Goal: Transaction & Acquisition: Purchase product/service

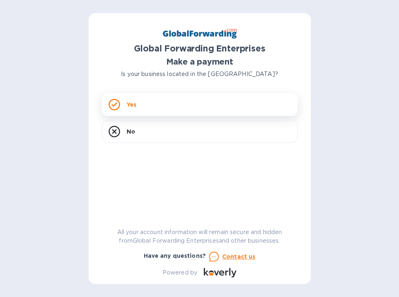
click at [162, 108] on div "Yes" at bounding box center [200, 104] width 196 height 23
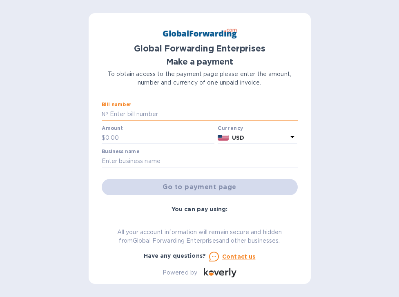
click at [139, 113] on input "text" at bounding box center [203, 114] width 190 height 12
type input "79705392"
click at [143, 161] on input "text" at bounding box center [200, 161] width 196 height 12
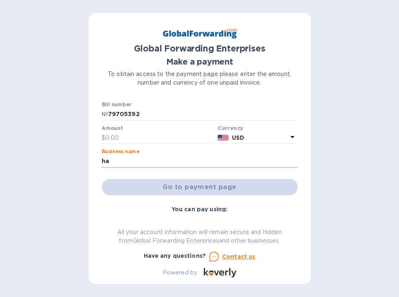
type input "h"
type input "[PERSON_NAME] HOME, INC."
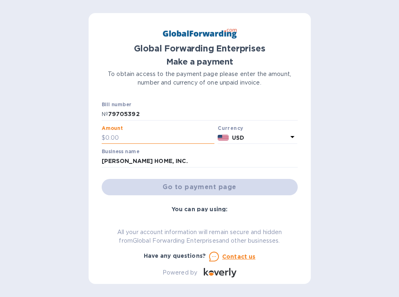
click at [120, 136] on input "text" at bounding box center [159, 138] width 109 height 12
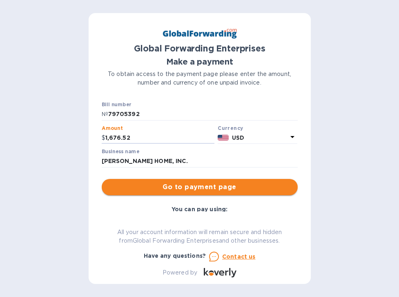
type input "1,676.52"
click at [223, 187] on span "Go to payment page" at bounding box center [199, 187] width 183 height 10
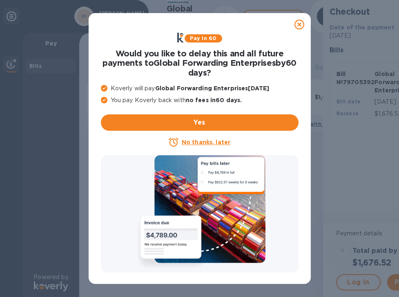
drag, startPoint x: 198, startPoint y: 144, endPoint x: 203, endPoint y: 143, distance: 4.6
click at [198, 144] on u "No thanks, later" at bounding box center [206, 142] width 49 height 7
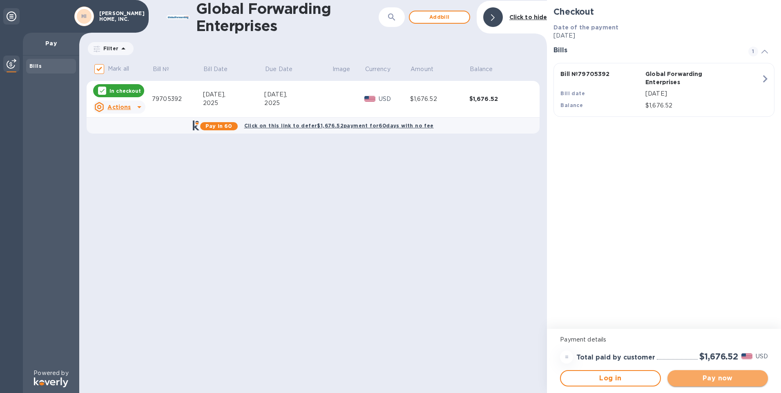
click at [399, 297] on span "Pay now" at bounding box center [717, 378] width 87 height 10
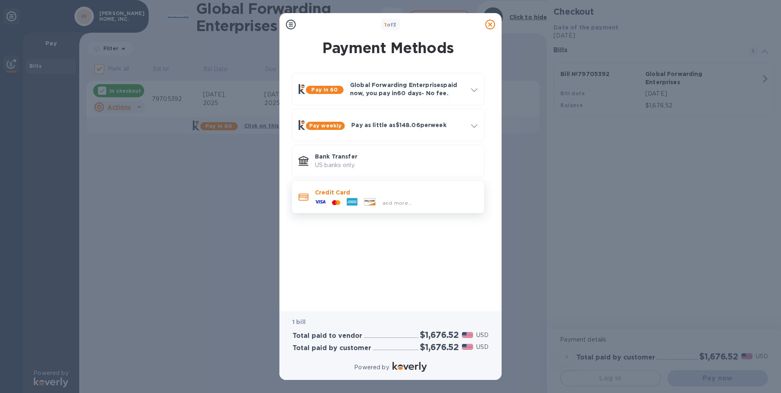
click at [337, 197] on div "and more..." at bounding box center [364, 202] width 104 height 12
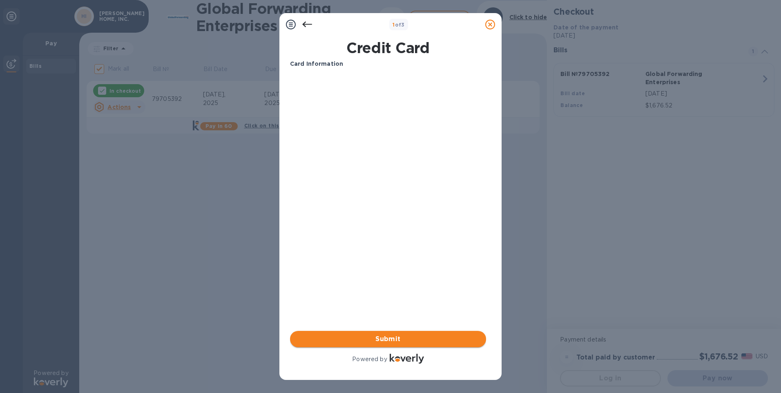
click at [384, 297] on span "Submit" at bounding box center [388, 339] width 183 height 10
